Goal: Information Seeking & Learning: Learn about a topic

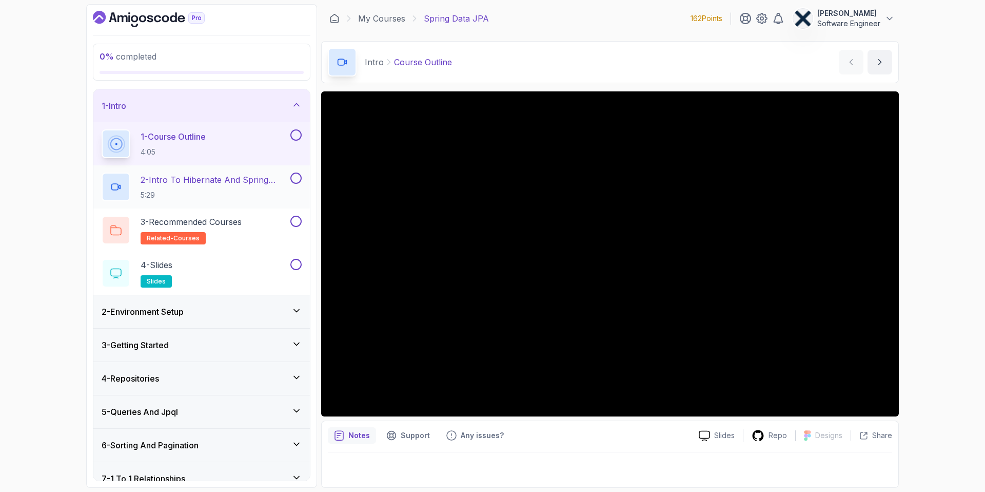
click at [218, 181] on p "2 - Intro To Hibernate And Spring Data Jpa" at bounding box center [215, 179] width 148 height 12
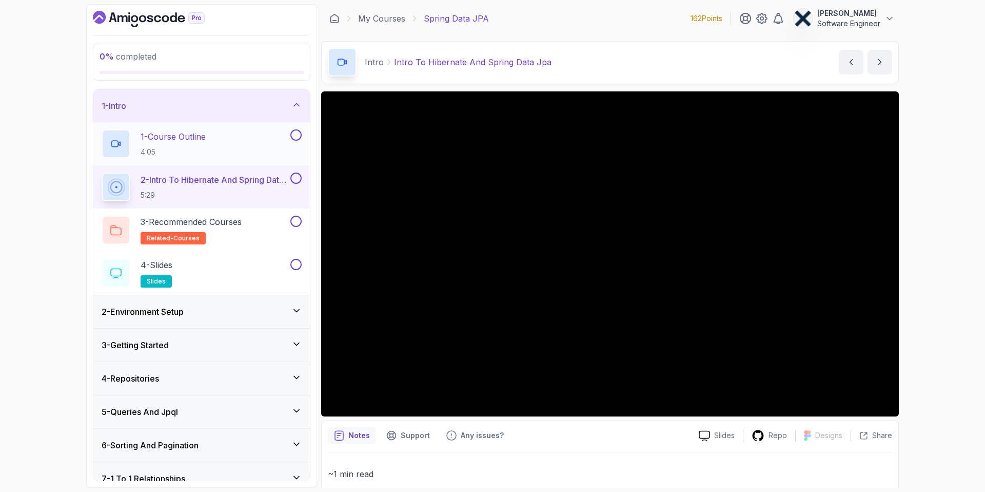
click at [300, 138] on button at bounding box center [296, 134] width 11 height 11
click at [297, 137] on button at bounding box center [296, 134] width 11 height 11
click at [294, 180] on button at bounding box center [296, 177] width 11 height 11
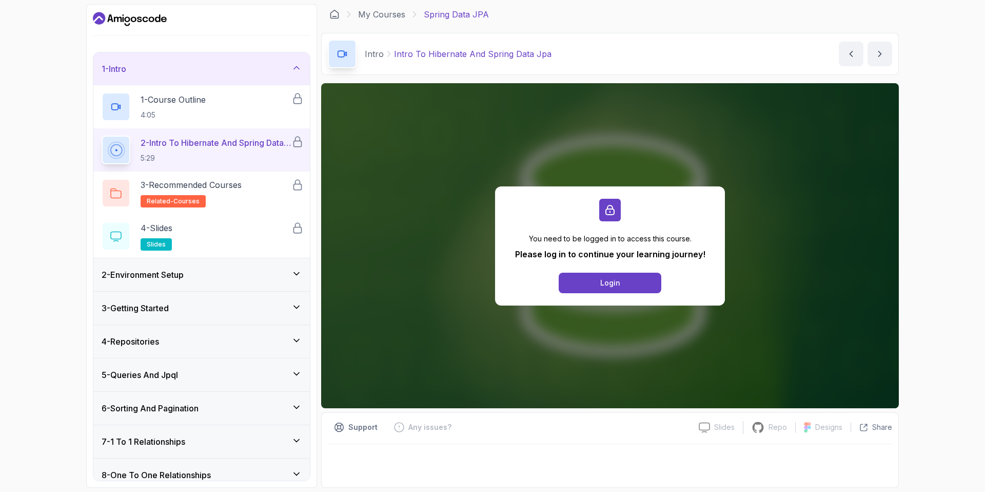
click at [590, 279] on button "Login" at bounding box center [610, 283] width 103 height 21
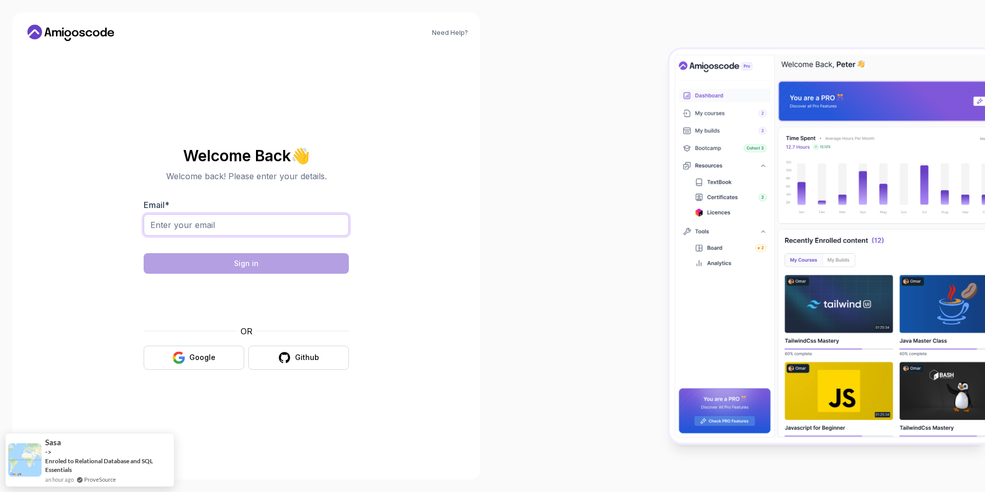
click at [207, 222] on input "Email *" at bounding box center [246, 225] width 205 height 22
click at [202, 225] on input "Email *" at bounding box center [246, 225] width 205 height 22
click at [203, 225] on input "Email *" at bounding box center [246, 225] width 205 height 22
click at [211, 227] on input "Email *" at bounding box center [246, 225] width 205 height 22
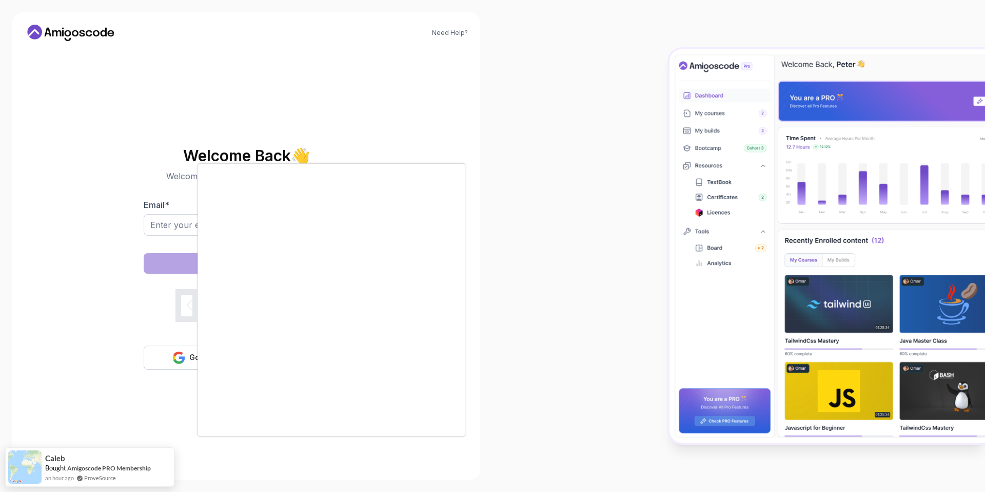
click at [645, 159] on body "Need Help? Welcome Back 👋 Welcome back! Please enter your details. Email * Sign…" at bounding box center [492, 246] width 985 height 492
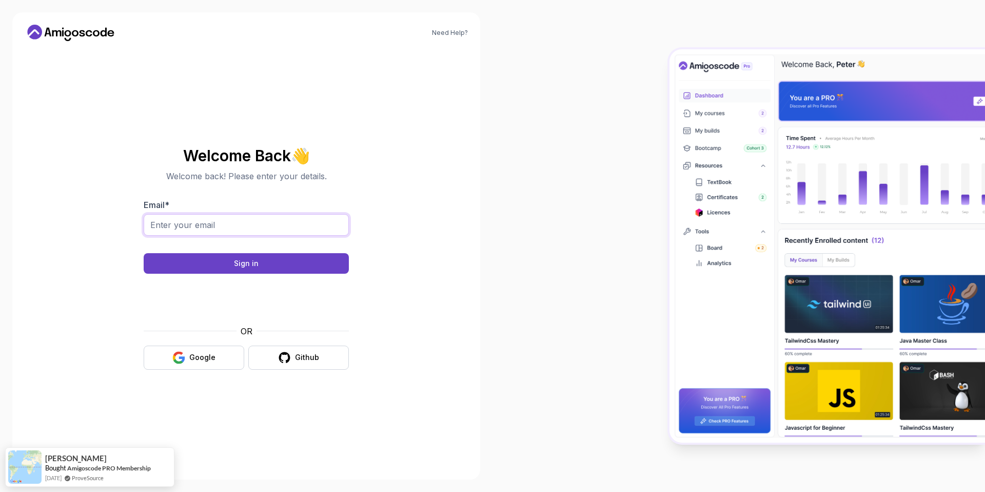
click at [217, 227] on input "Email *" at bounding box center [246, 225] width 205 height 22
type input "malcolmkgobalale833@gmail.com"
click at [222, 261] on button "Sign in" at bounding box center [246, 263] width 205 height 21
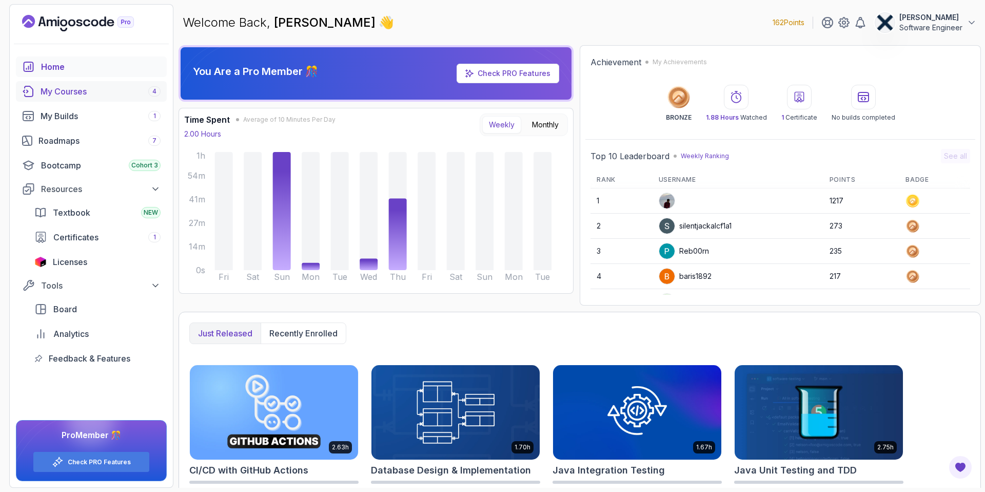
click at [94, 92] on div "My Courses 4" at bounding box center [101, 91] width 120 height 12
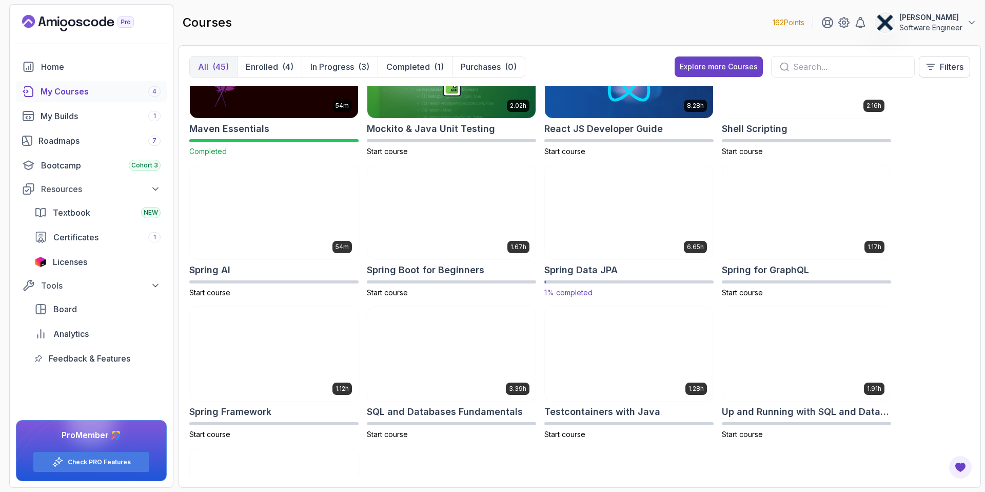
scroll to position [1198, 0]
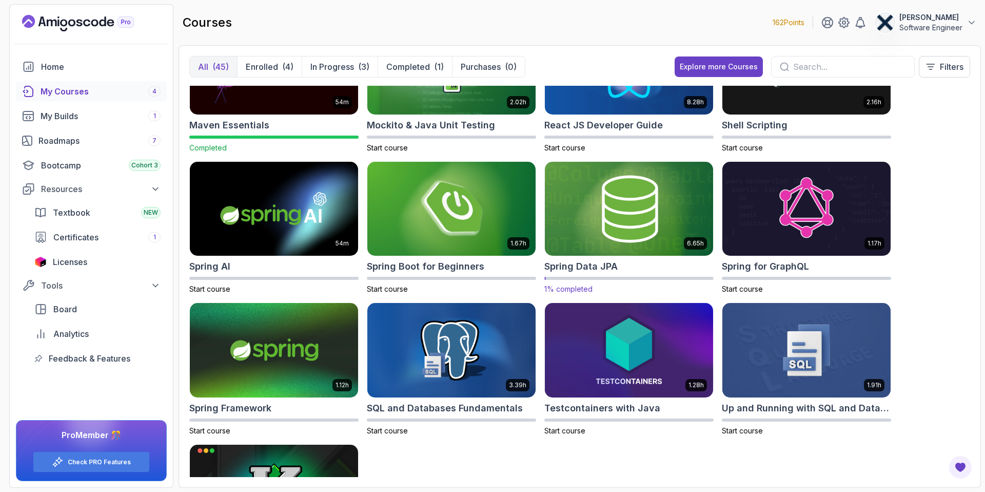
click at [621, 215] on img at bounding box center [629, 208] width 177 height 99
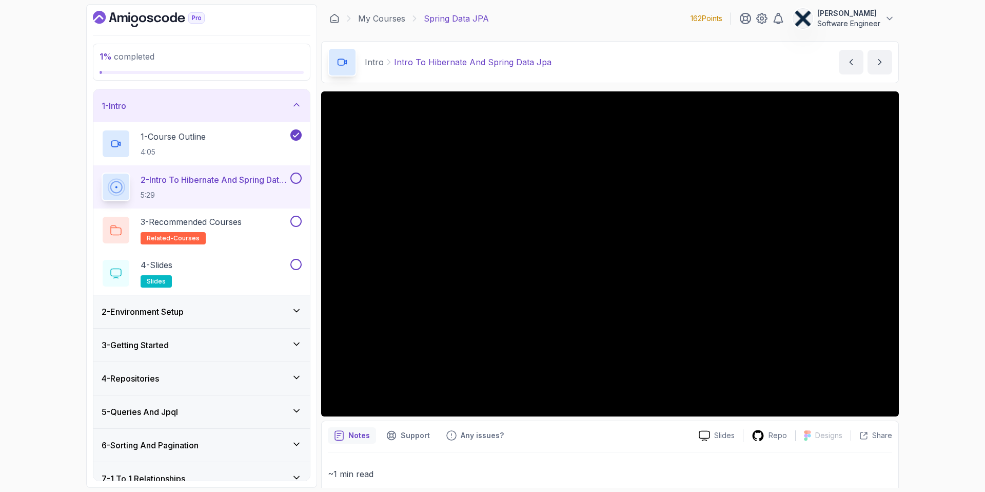
click at [296, 179] on button at bounding box center [296, 177] width 11 height 11
click at [211, 276] on div "4 - Slides slides" at bounding box center [195, 273] width 187 height 29
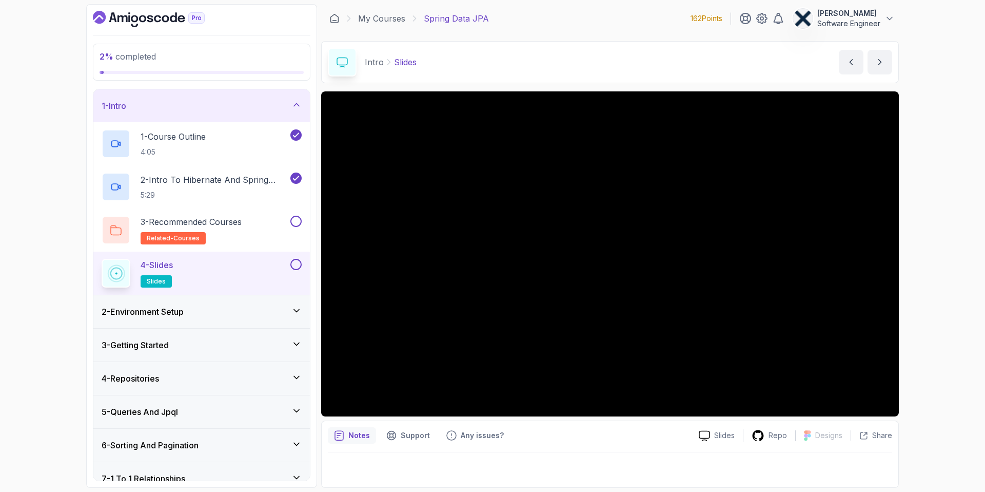
click at [220, 313] on div "2 - Environment Setup" at bounding box center [202, 311] width 200 height 12
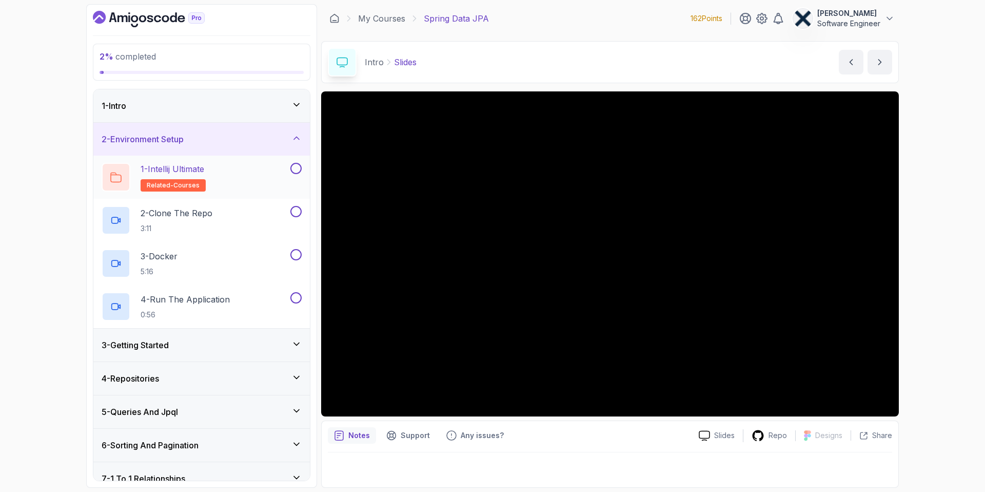
click at [210, 178] on div "1 - Intellij Ultimate related-courses" at bounding box center [195, 177] width 187 height 29
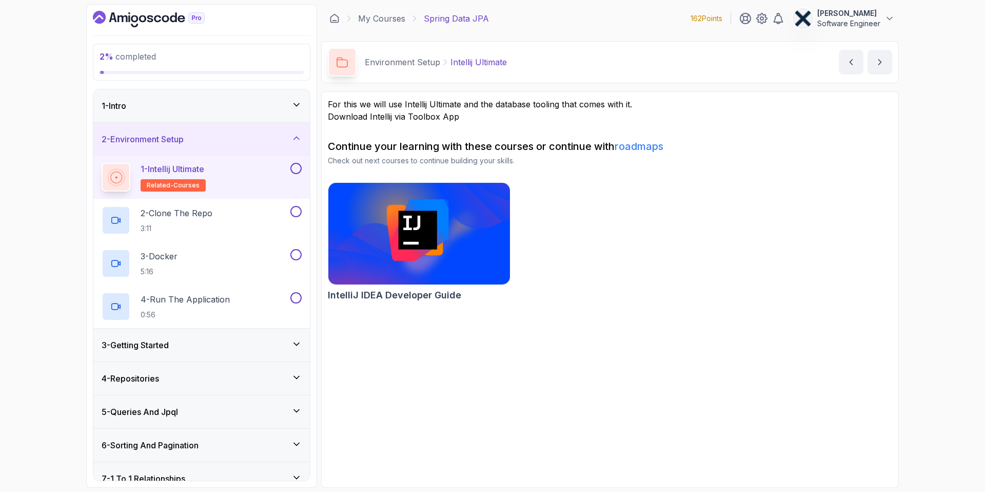
click at [302, 171] on div "1 - Intellij Ultimate related-courses" at bounding box center [201, 177] width 217 height 43
click at [245, 221] on div "2 - Clone The Repo 3:11" at bounding box center [195, 220] width 187 height 29
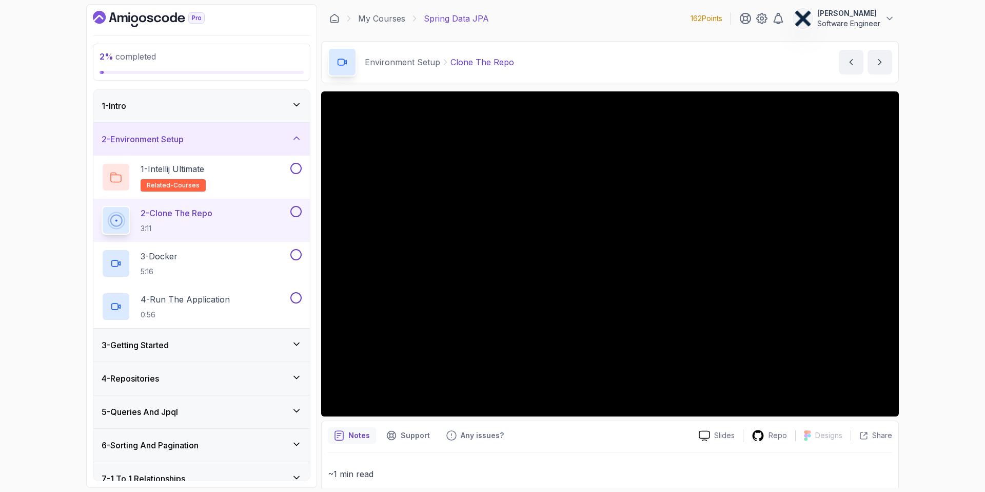
scroll to position [1, 0]
click at [774, 438] on p "Repo" at bounding box center [778, 435] width 18 height 10
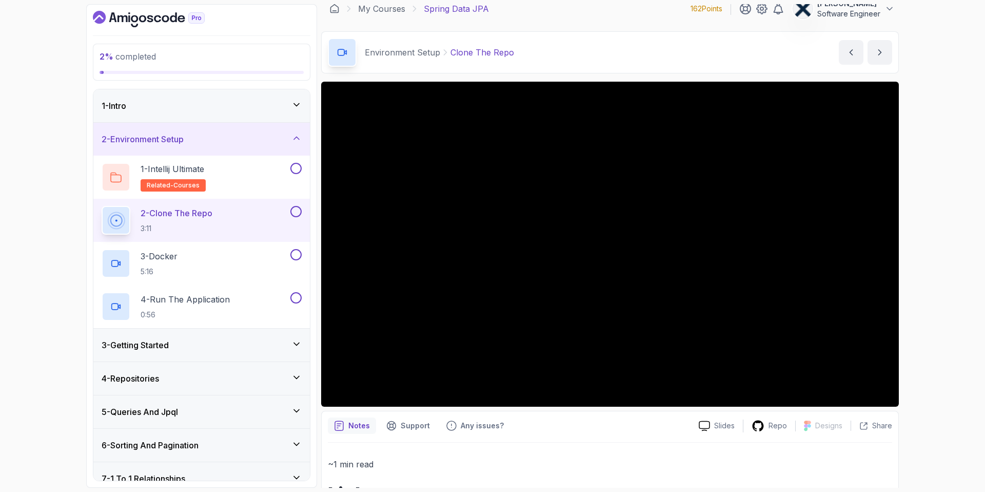
scroll to position [6, 0]
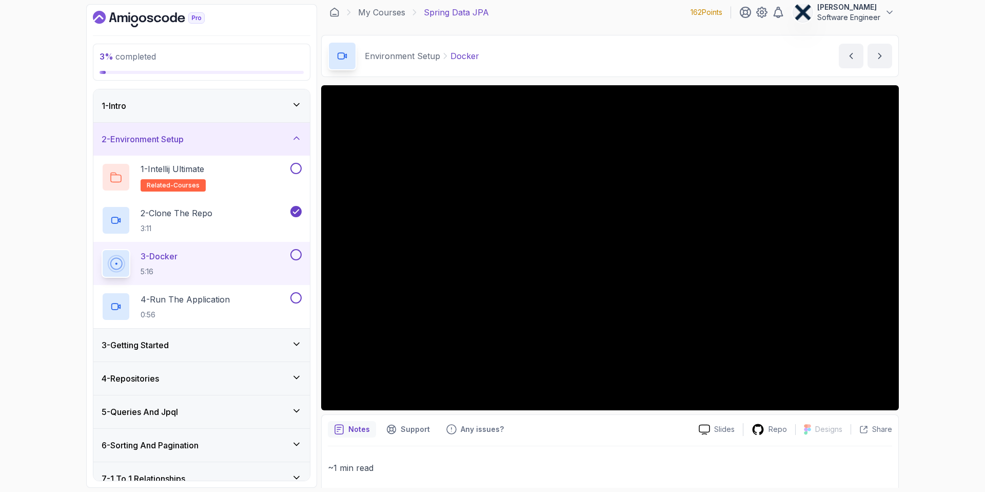
scroll to position [15, 0]
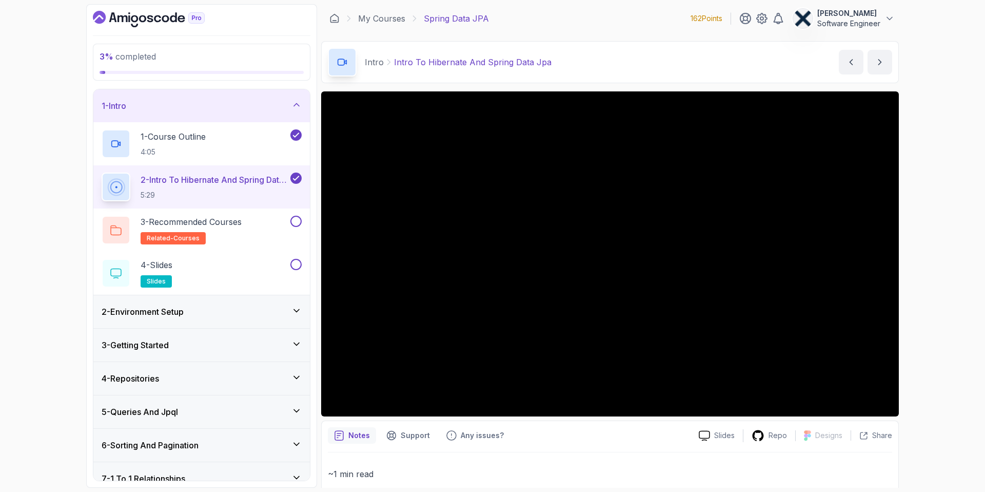
click at [184, 311] on h3 "2 - Environment Setup" at bounding box center [143, 311] width 82 height 12
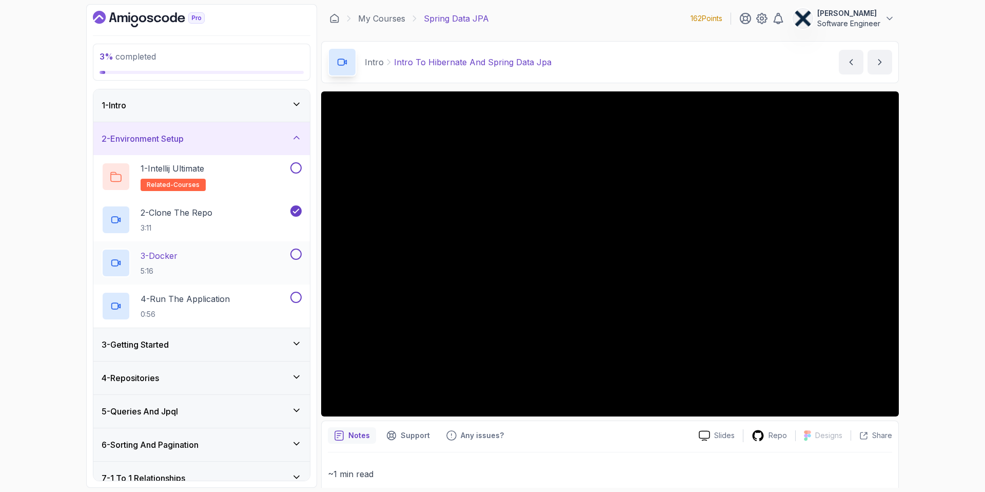
click at [207, 264] on div "3 - Docker 5:16" at bounding box center [195, 262] width 187 height 29
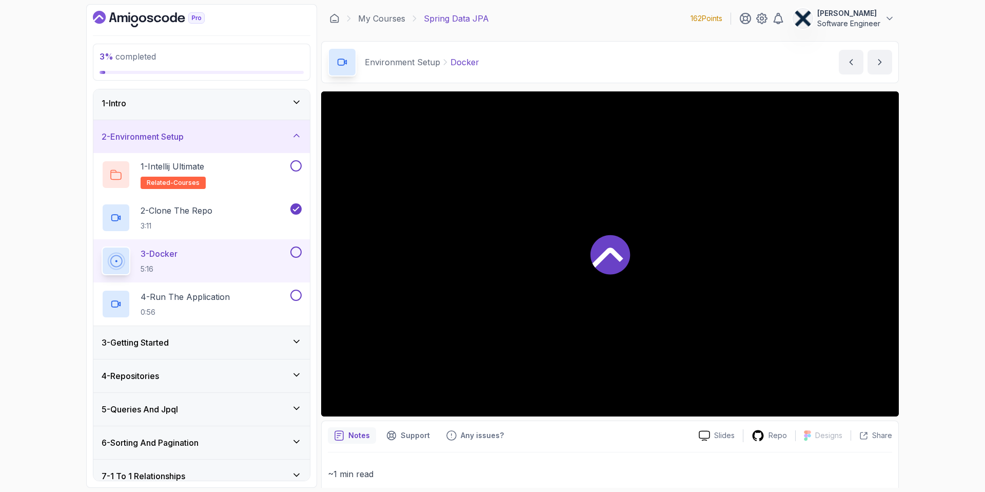
scroll to position [4, 0]
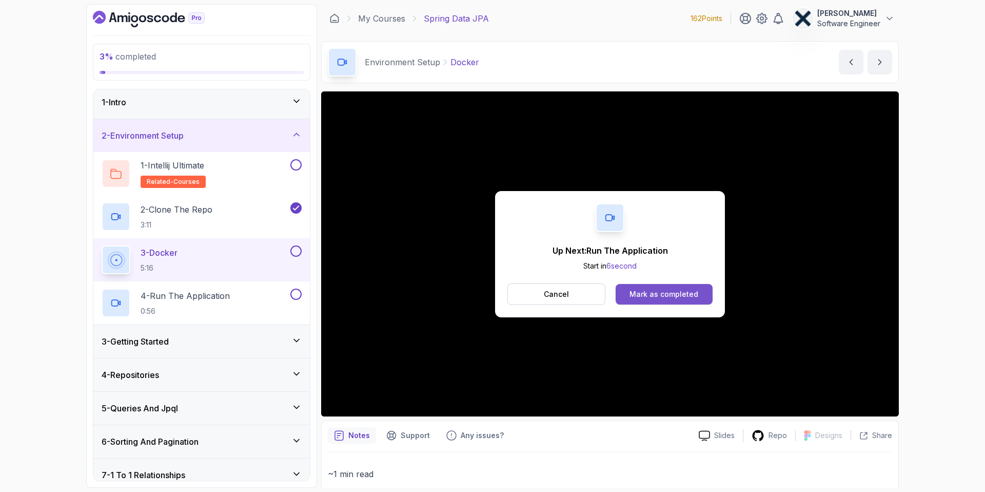
click at [694, 298] on div "Mark as completed" at bounding box center [664, 294] width 69 height 10
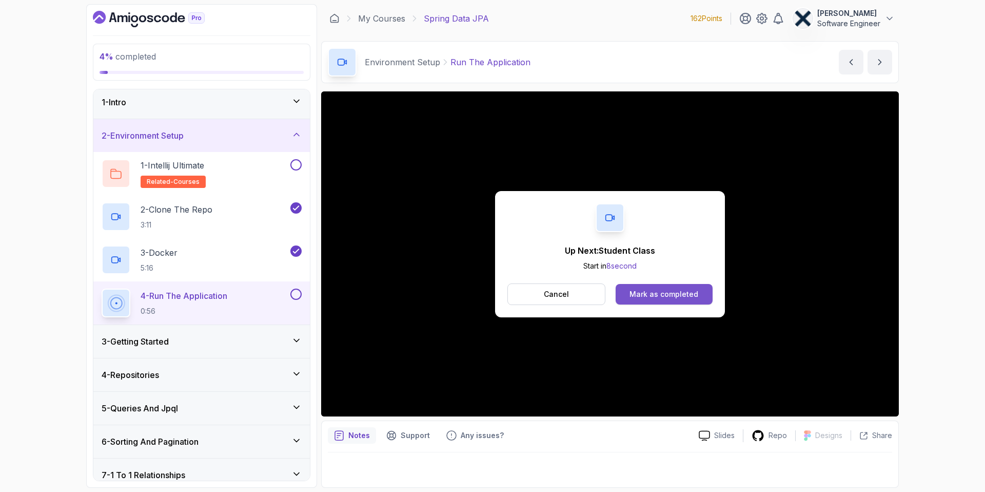
click at [674, 294] on div "Mark as completed" at bounding box center [664, 294] width 69 height 10
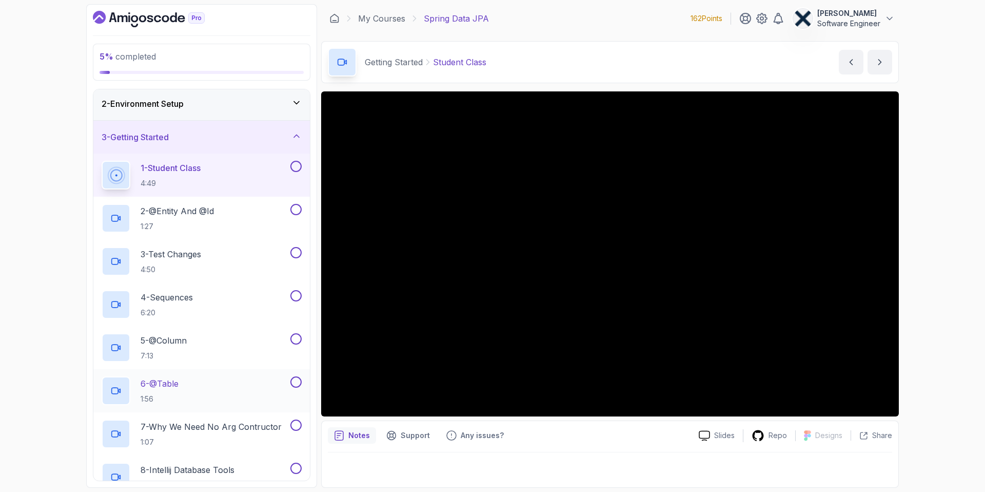
scroll to position [32, 0]
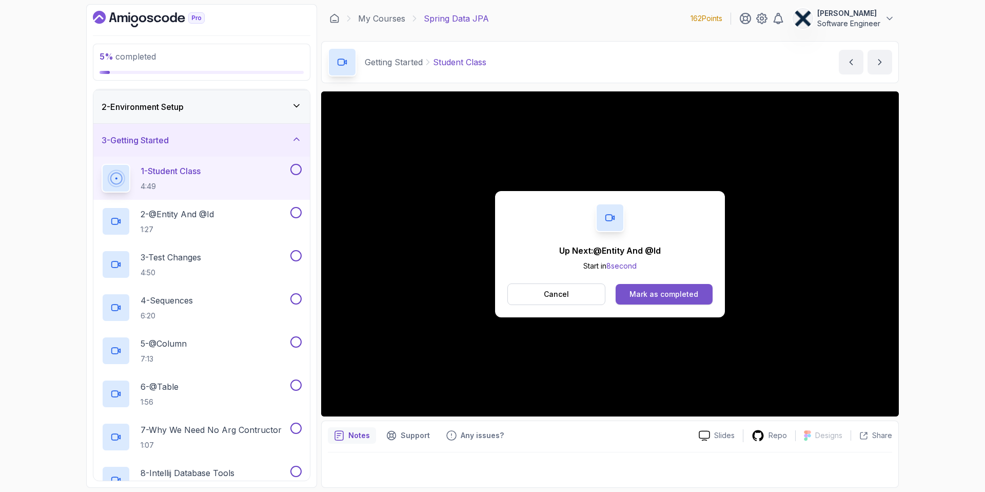
click at [672, 294] on div "Mark as completed" at bounding box center [664, 294] width 69 height 10
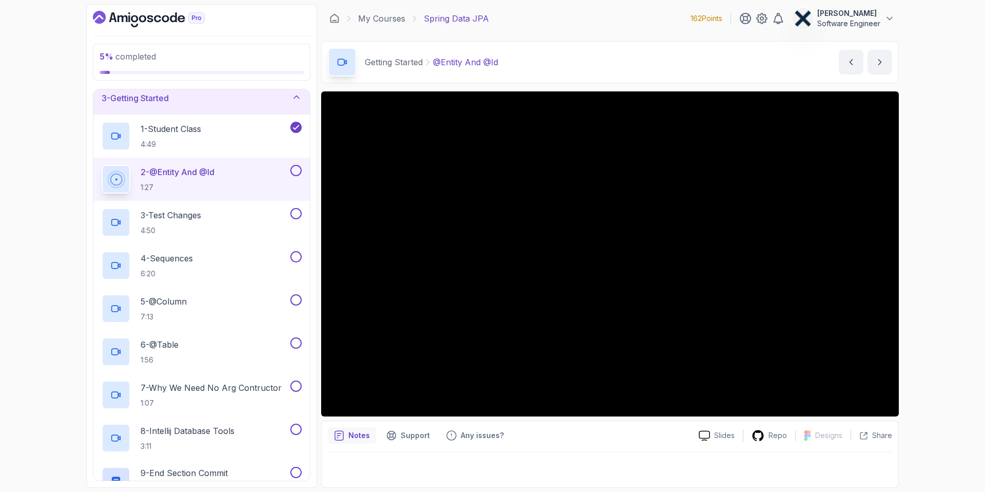
scroll to position [73, 0]
